Goal: Task Accomplishment & Management: Use online tool/utility

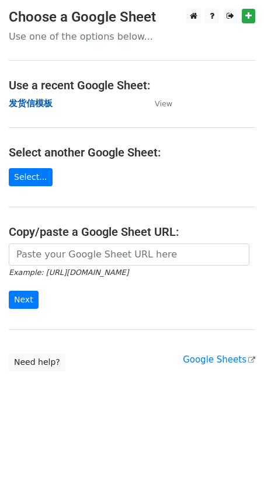
click at [27, 101] on strong "发货信模板" at bounding box center [31, 103] width 44 height 11
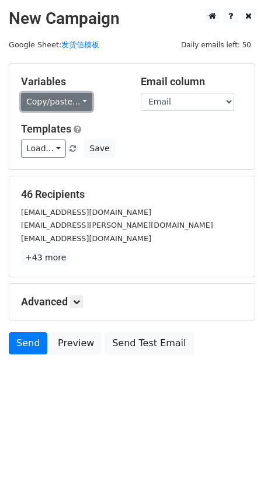
click at [51, 103] on link "Copy/paste..." at bounding box center [56, 102] width 71 height 18
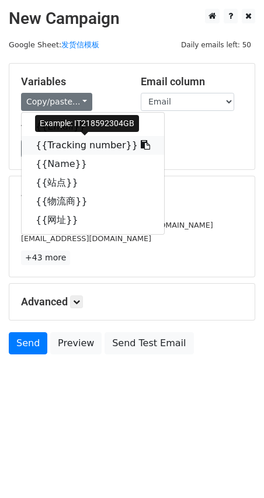
click at [68, 142] on link "{{Tracking number}}" at bounding box center [93, 145] width 142 height 19
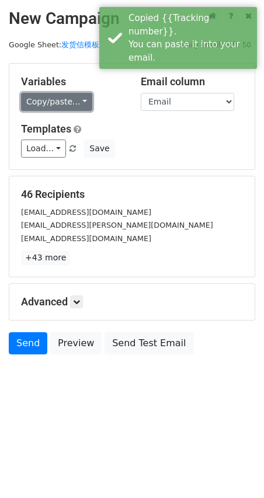
click at [41, 100] on link "Copy/paste..." at bounding box center [56, 102] width 71 height 18
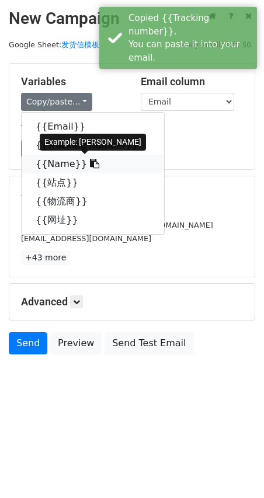
click at [53, 165] on link "{{Name}}" at bounding box center [93, 164] width 142 height 19
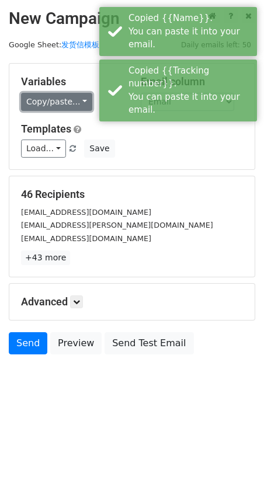
click at [58, 108] on link "Copy/paste..." at bounding box center [56, 102] width 71 height 18
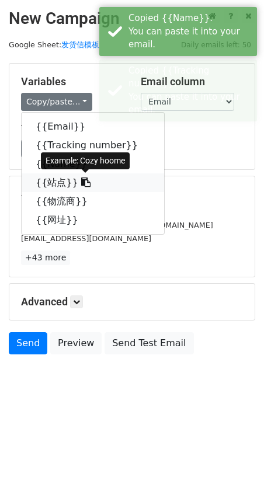
click at [55, 179] on link "{{站点}}" at bounding box center [93, 182] width 142 height 19
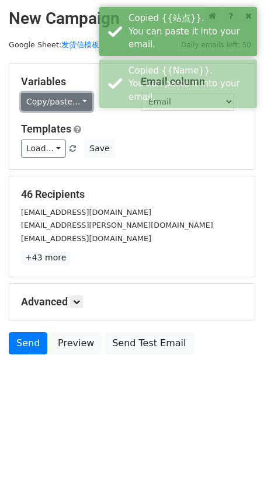
click at [54, 104] on link "Copy/paste..." at bounding box center [56, 102] width 71 height 18
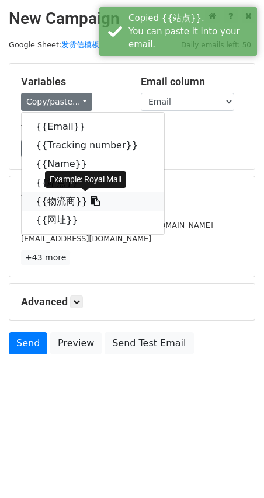
click at [52, 202] on link "{{物流商}}" at bounding box center [93, 201] width 142 height 19
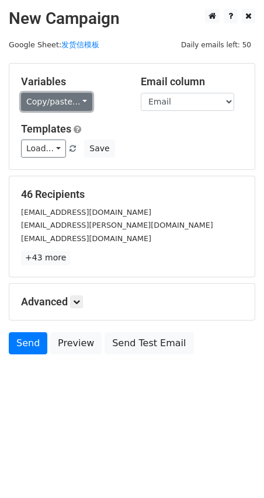
click at [68, 99] on link "Copy/paste..." at bounding box center [56, 102] width 71 height 18
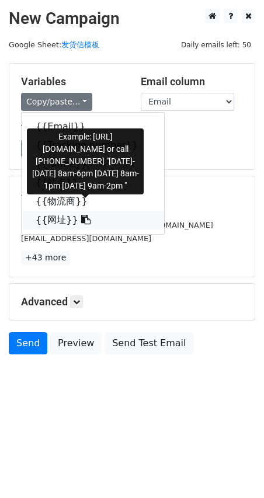
click at [50, 223] on link "{{网址}}" at bounding box center [93, 220] width 142 height 19
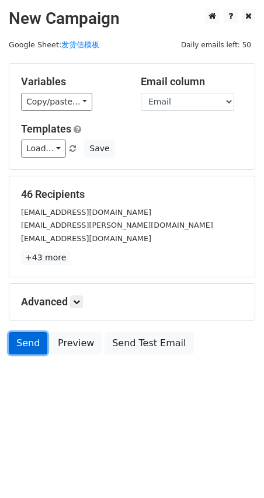
click at [26, 350] on link "Send" at bounding box center [28, 343] width 39 height 22
